Goal: Task Accomplishment & Management: Use online tool/utility

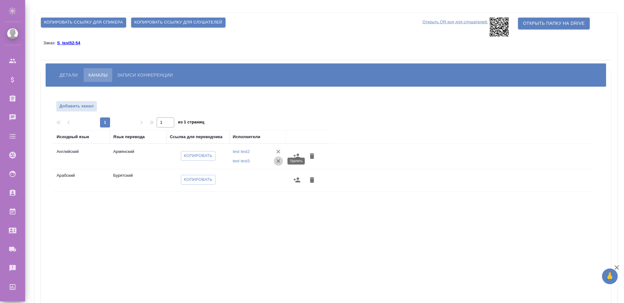
click at [280, 163] on icon "button" at bounding box center [278, 161] width 6 height 6
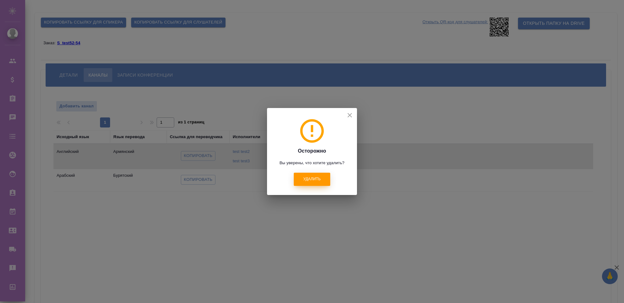
click at [304, 175] on button "Удалить" at bounding box center [312, 179] width 36 height 13
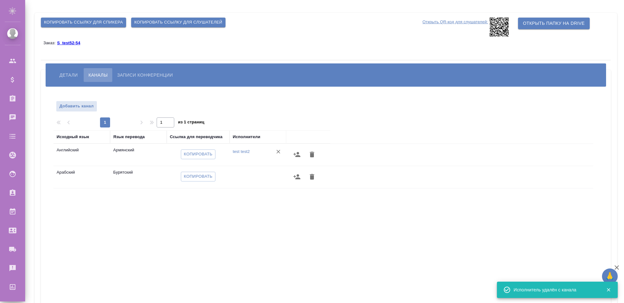
click at [290, 153] on button "button" at bounding box center [296, 154] width 15 height 15
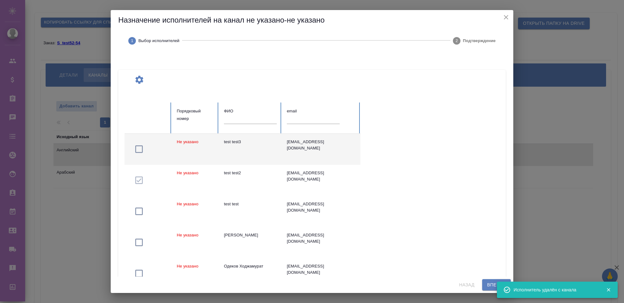
click at [265, 147] on td "test test3" at bounding box center [250, 149] width 63 height 31
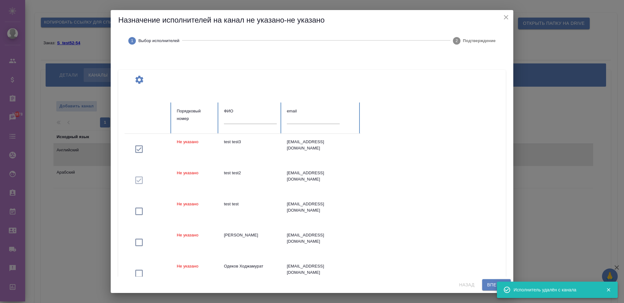
drag, startPoint x: 479, startPoint y: 283, endPoint x: 482, endPoint y: 284, distance: 3.2
click at [479, 283] on div "Назад Вперед" at bounding box center [312, 285] width 403 height 17
click at [488, 285] on span "Вперед" at bounding box center [496, 285] width 19 height 8
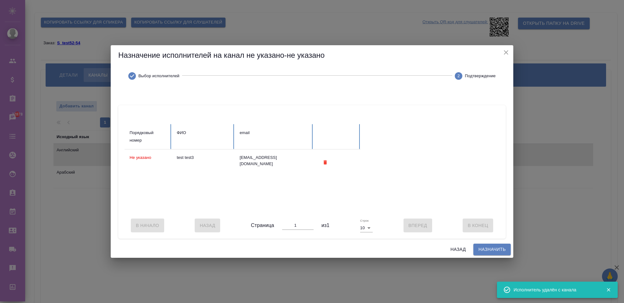
click at [481, 253] on span "Назначить" at bounding box center [491, 250] width 27 height 8
